Goal: Register for event/course

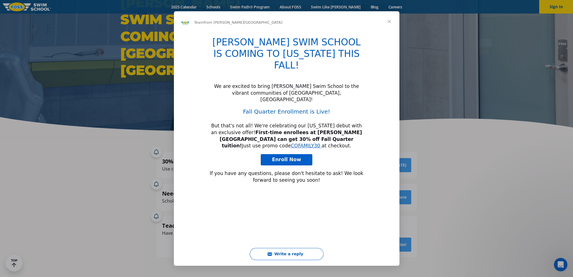
type input "952036"
click at [387, 23] on span "Close" at bounding box center [389, 21] width 20 height 20
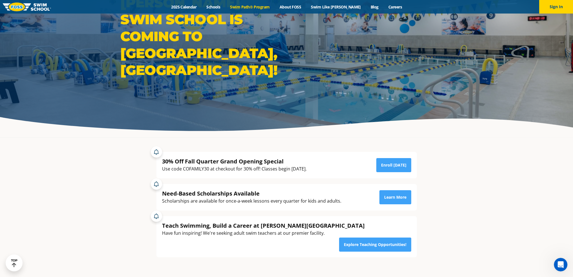
click at [247, 6] on link "Swim Path® Program" at bounding box center [249, 6] width 49 height 5
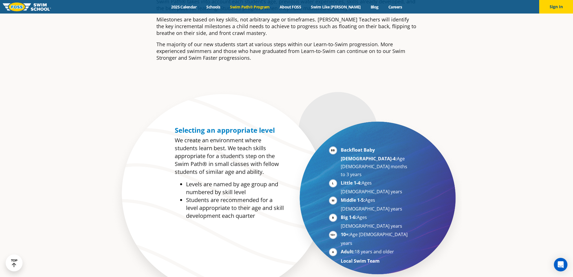
scroll to position [225, 0]
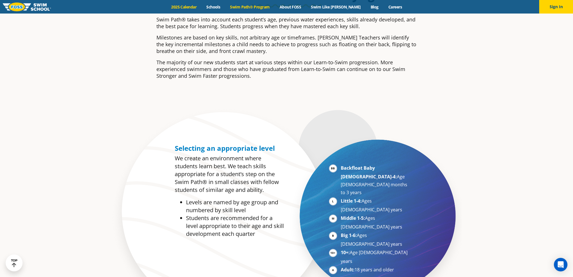
click at [192, 10] on div "Menu 2025 Calendar Schools Swim Path® Program About FOSS Swim Like Regan Blog C…" at bounding box center [286, 7] width 573 height 14
click at [192, 8] on link "2025 Calendar" at bounding box center [183, 6] width 35 height 5
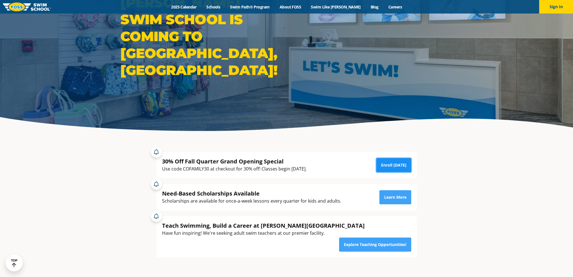
click at [388, 162] on link "Enroll [DATE]" at bounding box center [393, 165] width 35 height 14
